Goal: Navigation & Orientation: Understand site structure

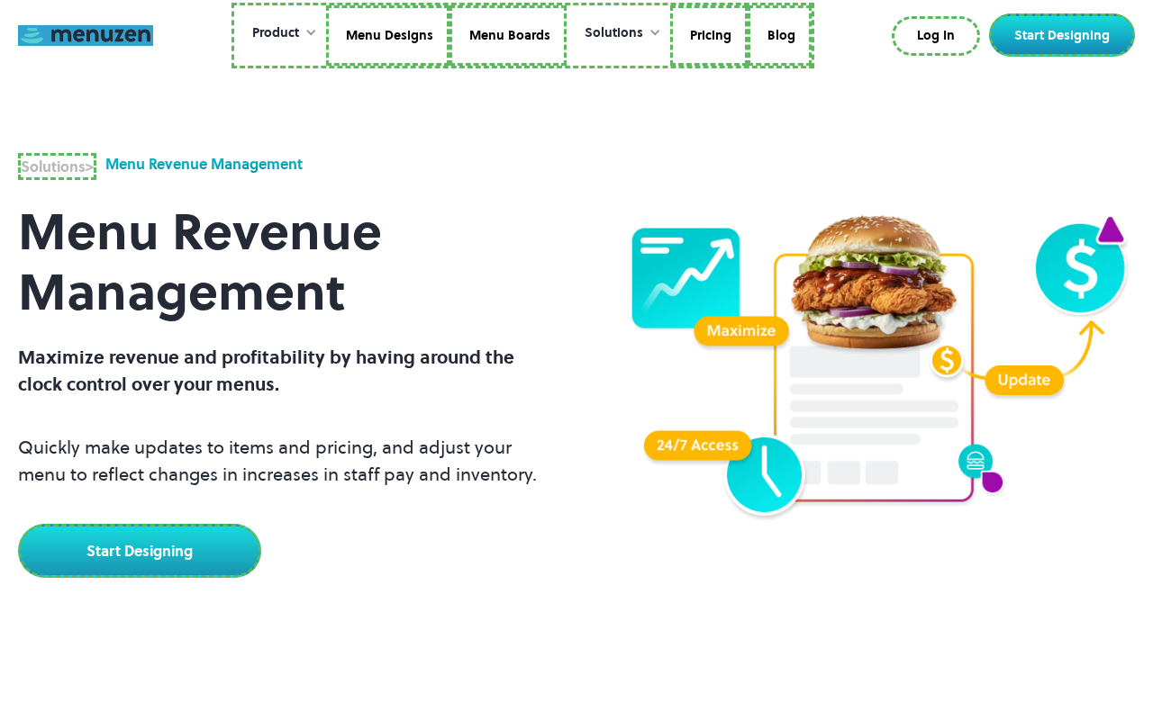
click at [86, 35] on link at bounding box center [85, 35] width 135 height 21
click at [389, 35] on link "Menu Designs" at bounding box center [387, 35] width 123 height 61
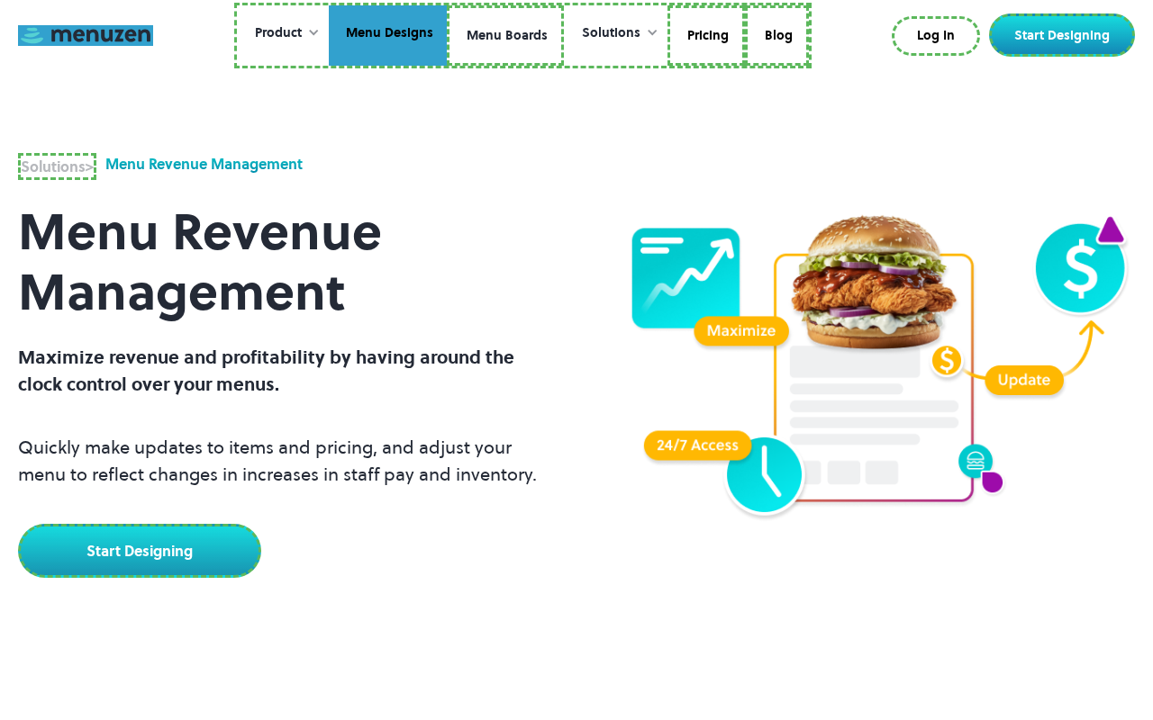
click at [504, 35] on link "Menu Boards" at bounding box center [505, 35] width 117 height 61
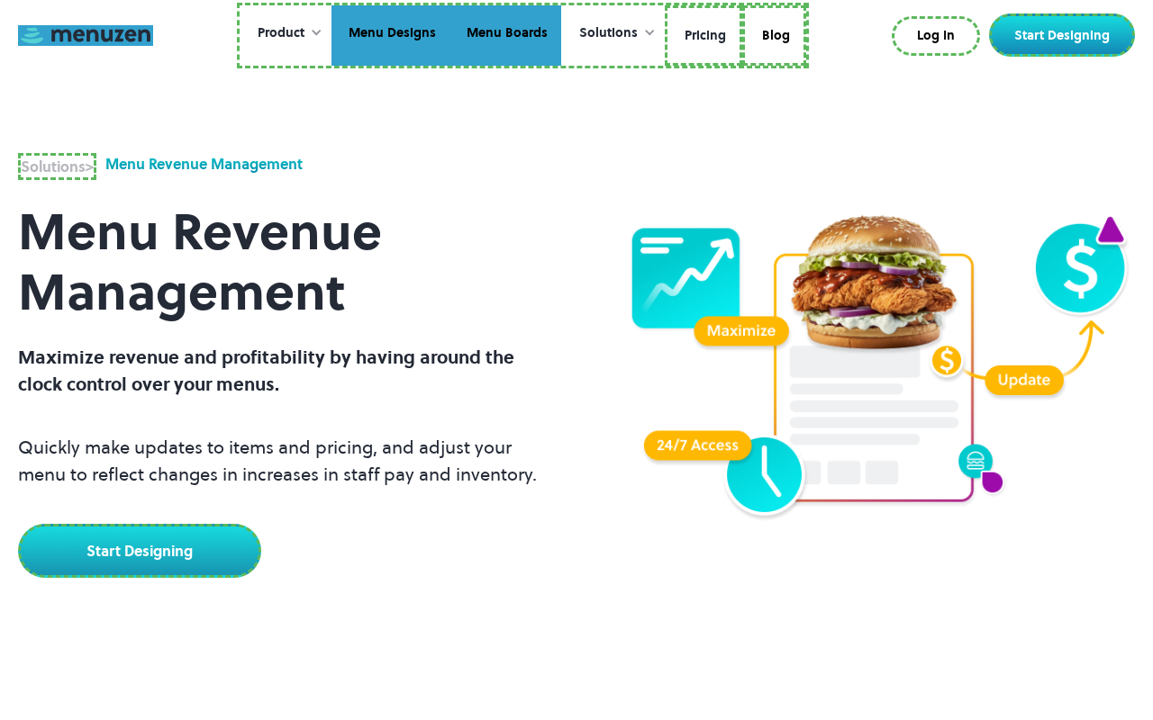
click at [702, 35] on link "Pricing" at bounding box center [703, 35] width 77 height 61
click at [771, 32] on link "Blog" at bounding box center [771, 35] width 64 height 61
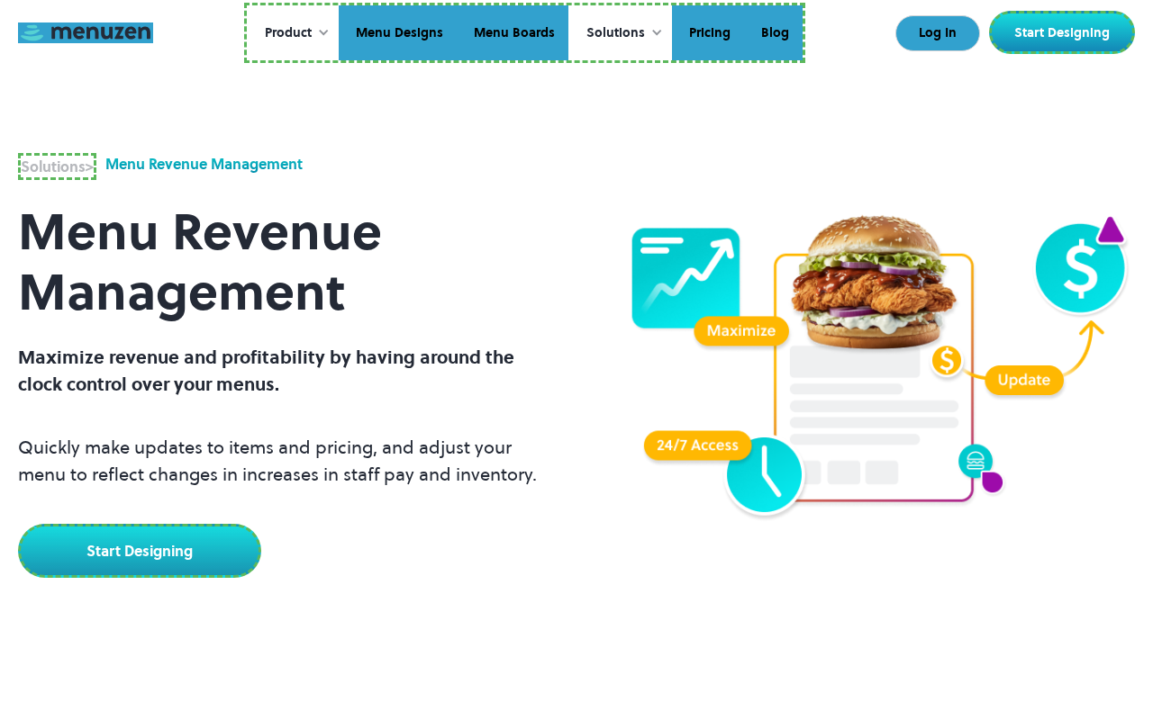
click at [939, 33] on link "Log In" at bounding box center [937, 33] width 85 height 36
click at [1065, 32] on link "Start Designing" at bounding box center [1062, 32] width 146 height 43
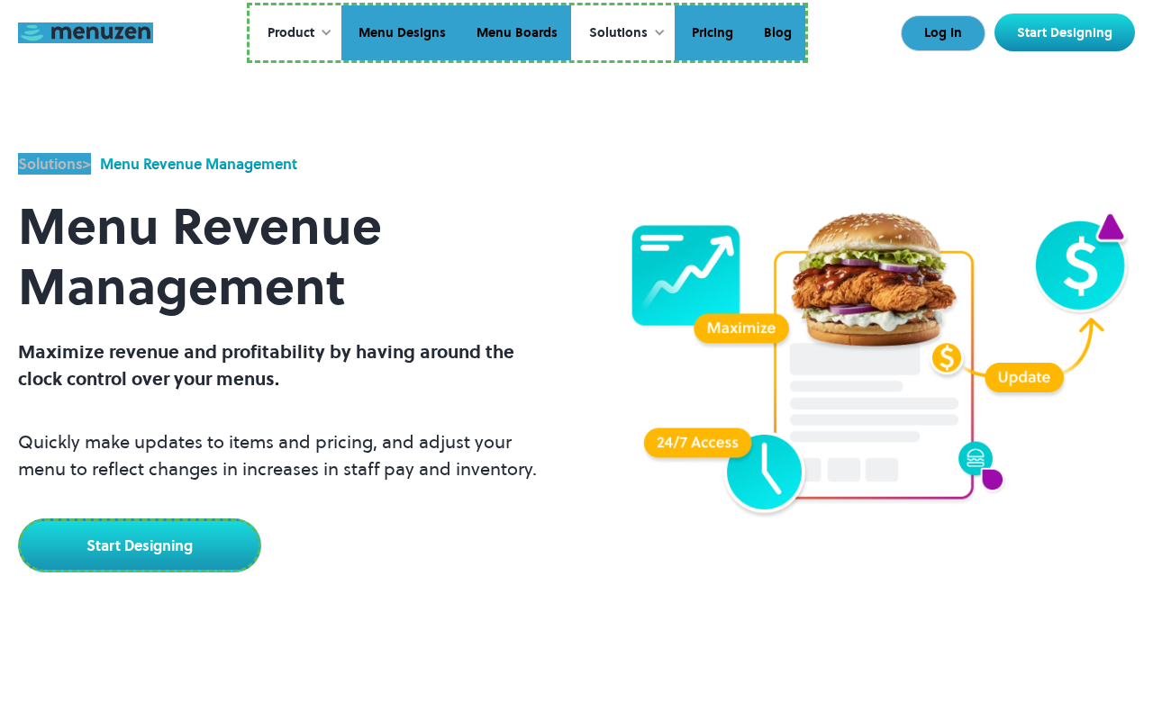
click at [137, 543] on link "Start Designing" at bounding box center [139, 546] width 243 height 54
